Goal: Complete application form: Complete application form

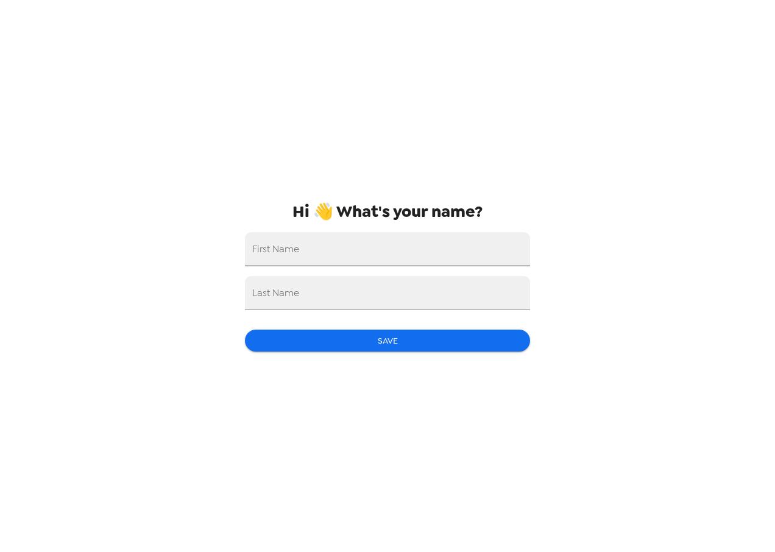
click at [395, 254] on input "First Name" at bounding box center [387, 249] width 285 height 34
type input "[PERSON_NAME]"
click at [393, 297] on input "Last Name" at bounding box center [387, 293] width 285 height 34
type input "[PERSON_NAME]"
click at [390, 350] on button "Save" at bounding box center [387, 341] width 285 height 23
